Goal: Information Seeking & Learning: Find specific fact

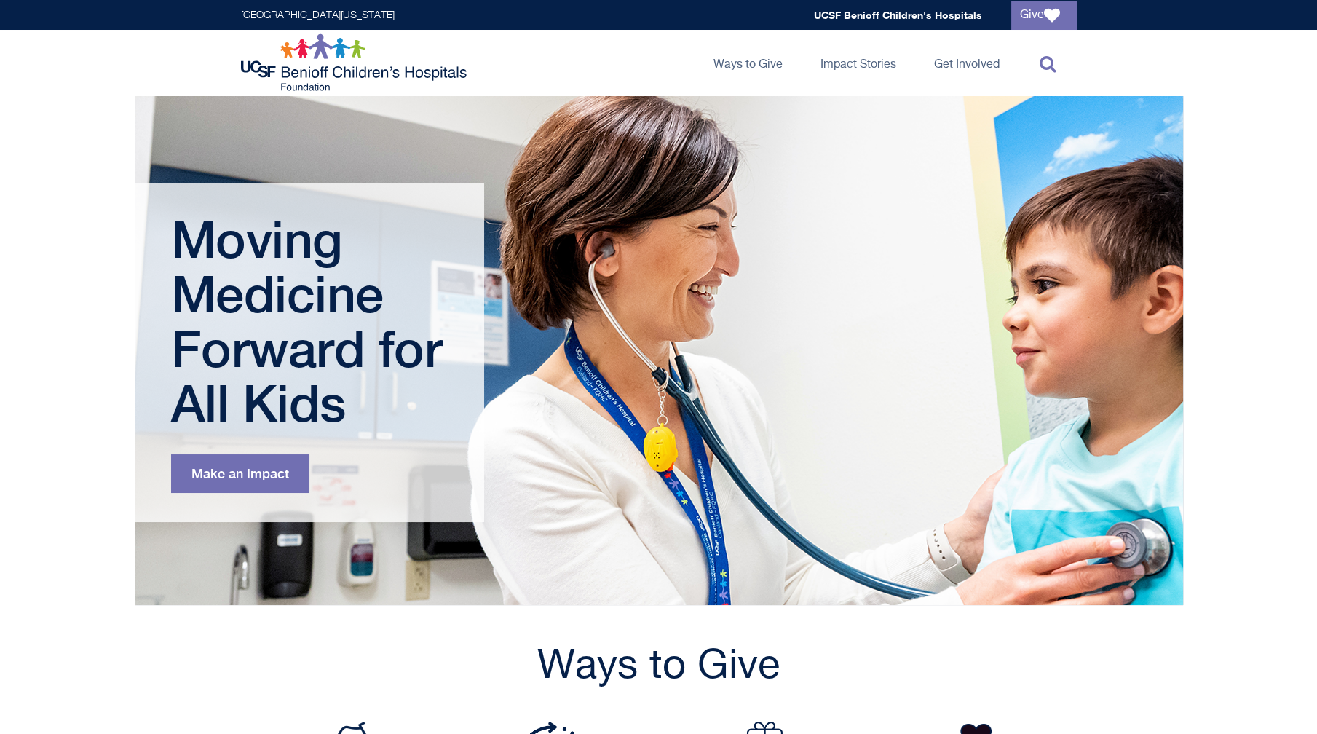
click at [1047, 65] on icon at bounding box center [1047, 63] width 16 height 17
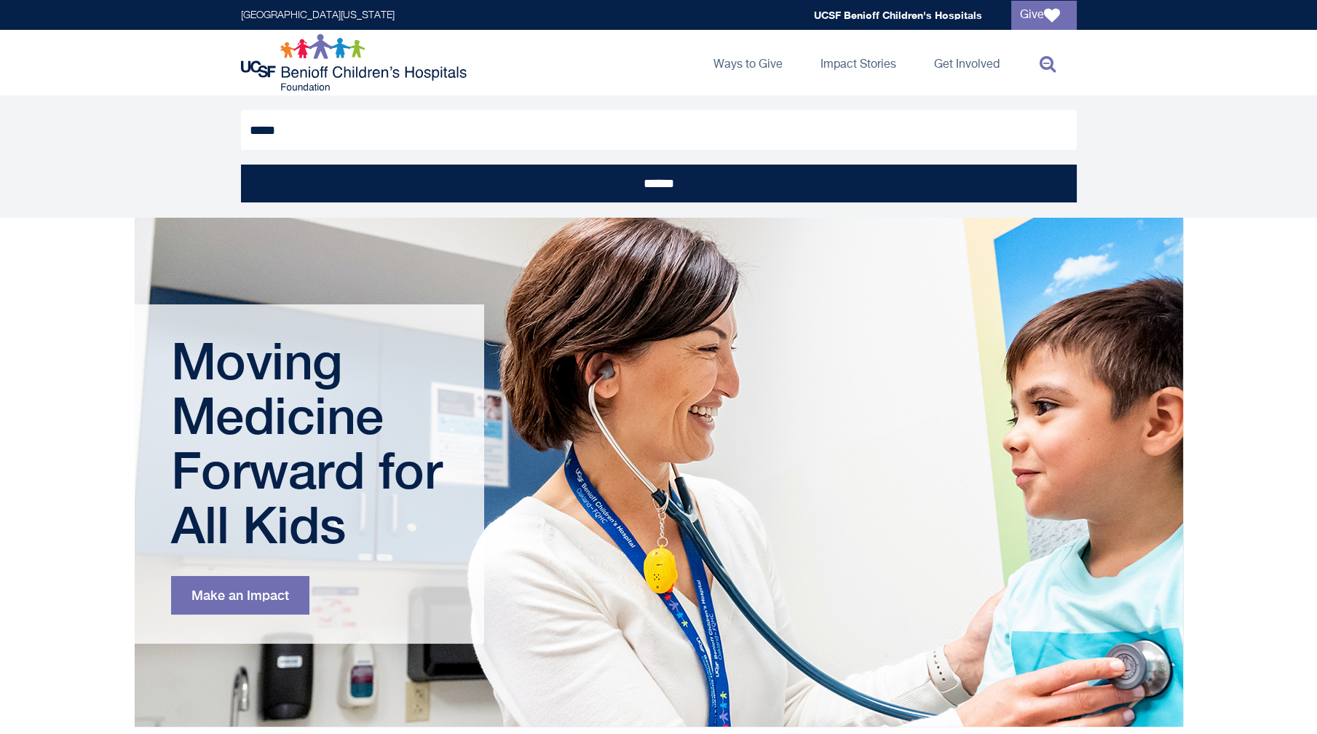
type input "*****"
click at [241, 165] on input "******" at bounding box center [659, 184] width 836 height 38
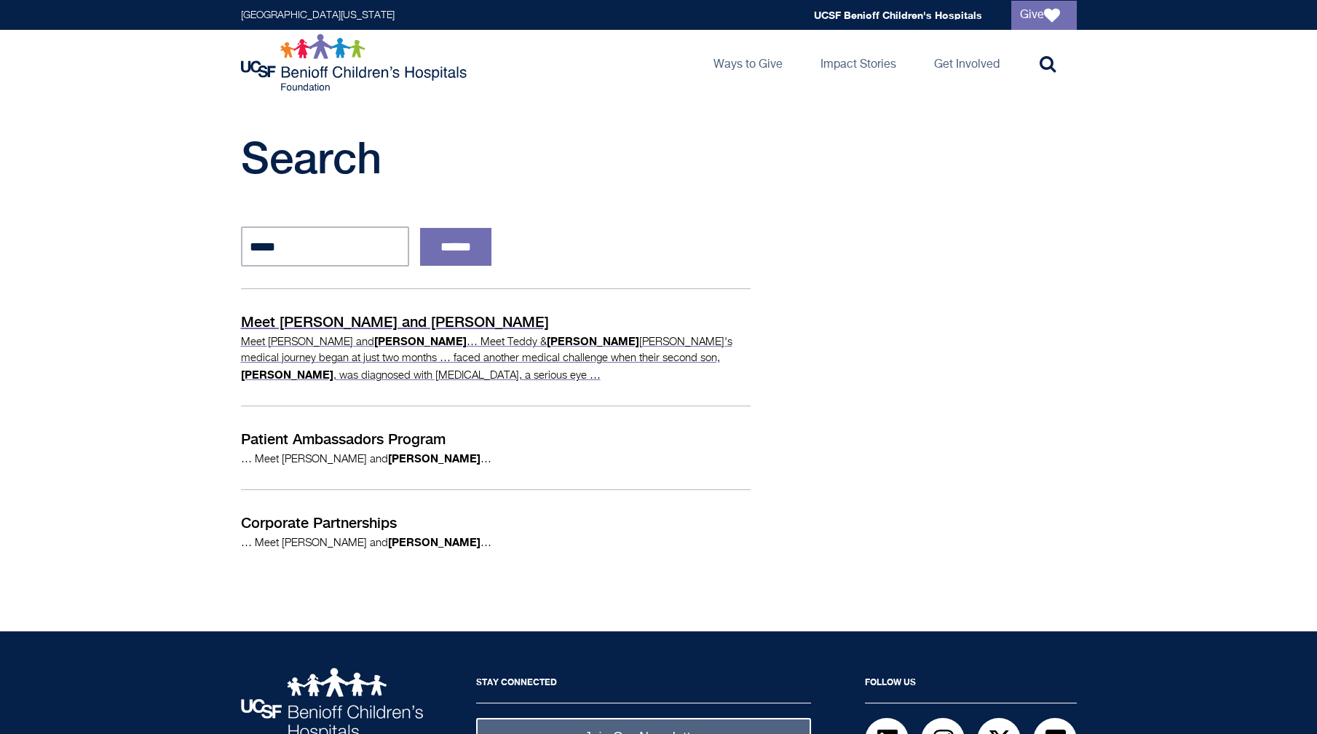
click at [392, 322] on p "Meet Teddy and Clark" at bounding box center [496, 322] width 510 height 22
